Goal: Check status: Check status

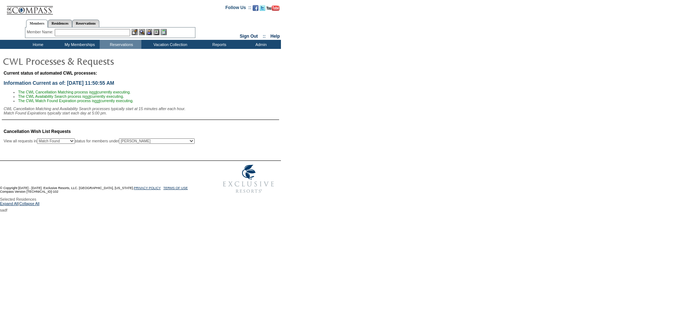
select select "50"
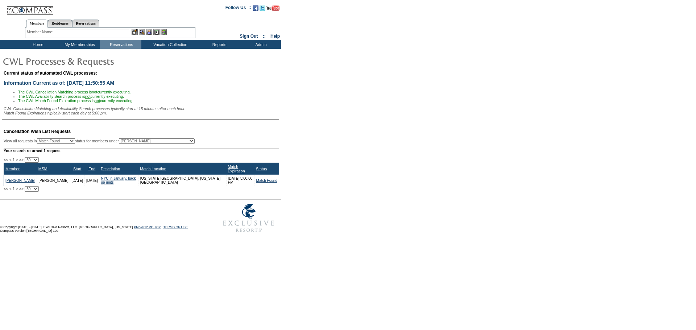
click at [156, 144] on select "All MSMs [PERSON_NAME] Accounting (MSM), Team Admin, IT Group Administrator, Me…" at bounding box center [157, 140] width 76 height 5
select select "60202"
click at [137, 142] on select "All MSMs [PERSON_NAME] Accounting (MSM), Team Admin, IT Group Administrator, Me…" at bounding box center [157, 140] width 76 height 5
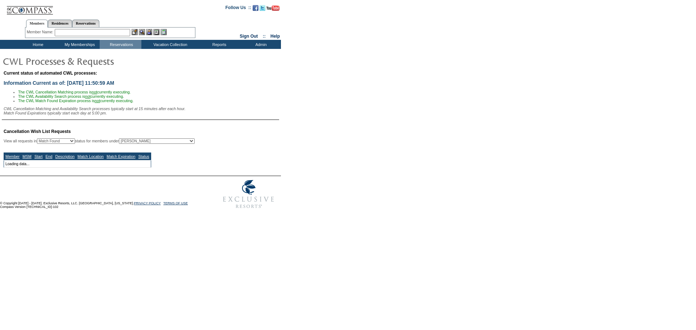
select select "50"
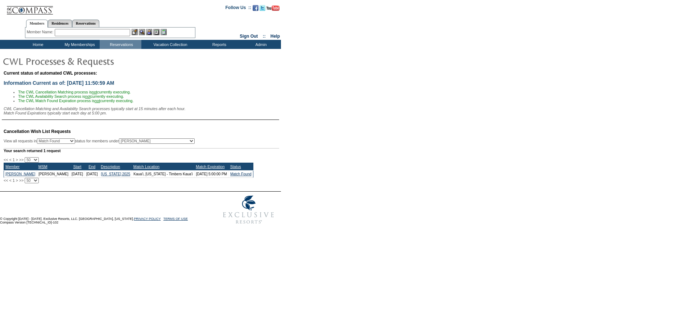
click at [244, 126] on table "Cancellation Wish List Requests View all requests in Any Open / Processing Matc…" at bounding box center [140, 157] width 281 height 70
click at [161, 214] on td "© Copyright [DATE] - [DATE]. Exclusive Resorts, LLC. [GEOGRAPHIC_DATA], [US_STA…" at bounding box center [104, 210] width 209 height 36
drag, startPoint x: 217, startPoint y: 129, endPoint x: 216, endPoint y: 104, distance: 25.0
click at [216, 103] on li "The CWL Match Found Expiration process is not currently executing." at bounding box center [148, 101] width 261 height 4
click at [38, 44] on td "Home" at bounding box center [37, 44] width 42 height 9
